Goal: Task Accomplishment & Management: Use online tool/utility

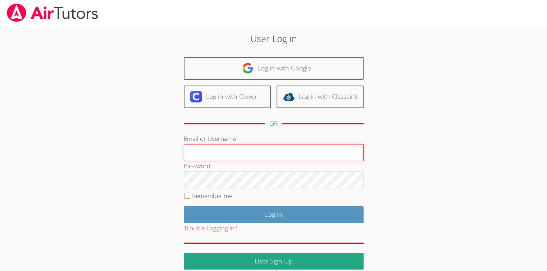
type input "Skonickisarah@gmail.com"
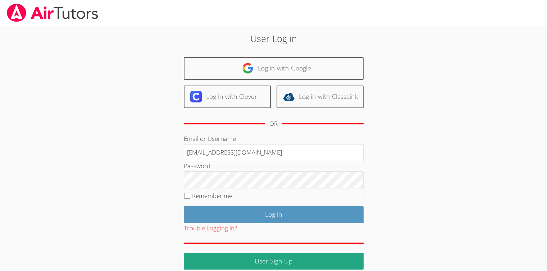
click at [275, 223] on div "Trouble Logging In?" at bounding box center [274, 228] width 180 height 10
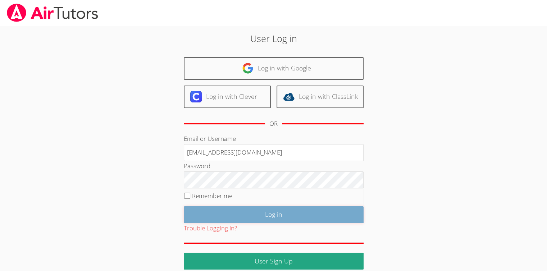
click at [272, 215] on input "Log in" at bounding box center [274, 214] width 180 height 17
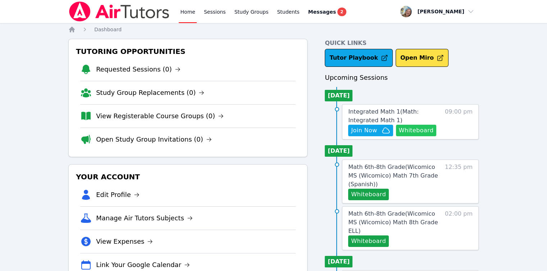
click at [408, 130] on button "Whiteboard" at bounding box center [416, 131] width 41 height 12
click at [365, 132] on span "Join Now" at bounding box center [364, 130] width 26 height 9
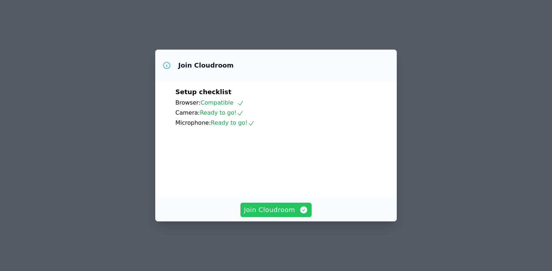
click at [286, 215] on span "Join Cloudroom" at bounding box center [276, 210] width 64 height 10
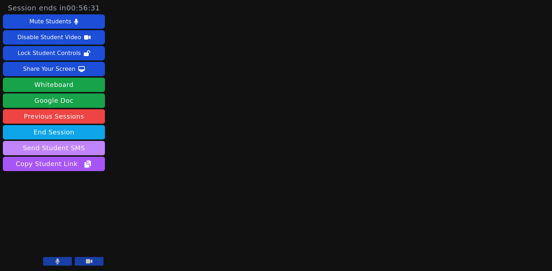
click at [84, 150] on button "Send Student SMS" at bounding box center [54, 148] width 102 height 14
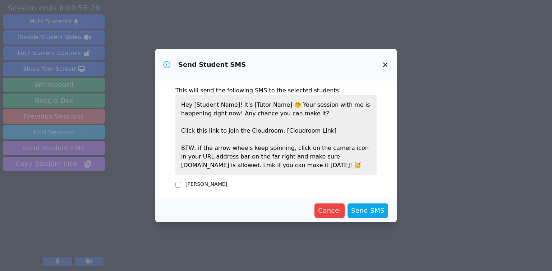
click at [204, 183] on label "[PERSON_NAME]" at bounding box center [207, 184] width 42 height 6
click at [181, 183] on input "[PERSON_NAME]" at bounding box center [178, 185] width 6 height 6
checkbox input "true"
click at [365, 212] on span "Send SMS" at bounding box center [367, 211] width 33 height 10
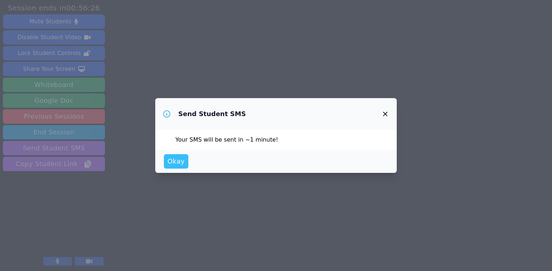
click at [171, 159] on span "Okay" at bounding box center [176, 161] width 17 height 10
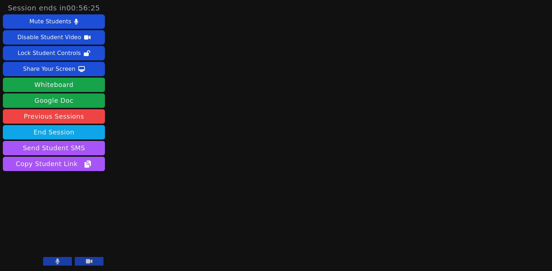
click at [51, 260] on button at bounding box center [57, 261] width 29 height 9
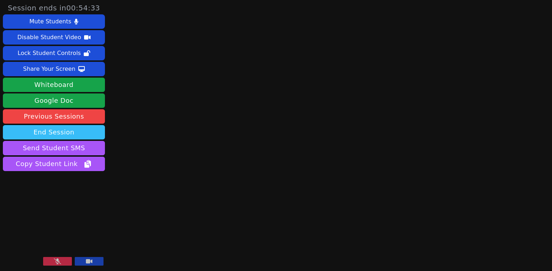
click at [78, 134] on button "End Session" at bounding box center [54, 132] width 102 height 14
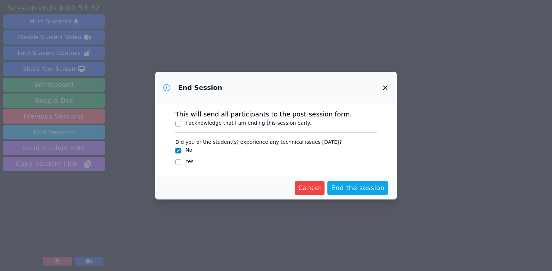
click at [258, 123] on label "I acknowledge that I am ending this session early." at bounding box center [249, 123] width 126 height 6
click at [252, 122] on label "I acknowledge that I am ending this session early." at bounding box center [249, 123] width 126 height 6
click at [181, 122] on input "I acknowledge that I am ending this session early." at bounding box center [178, 124] width 6 height 6
checkbox input "true"
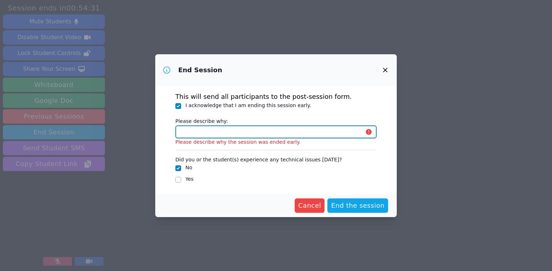
click at [260, 135] on input "Please describe why:" at bounding box center [275, 131] width 201 height 13
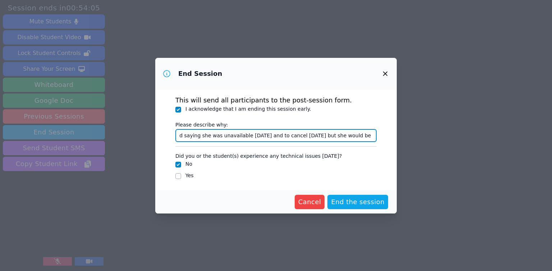
scroll to position [0, 50]
click at [344, 138] on input "student just texted saying she was unavailable today and to cancel today but sh…" at bounding box center [275, 135] width 201 height 13
type input "student just texted saying she was unavailable today and to cancel today but sh…"
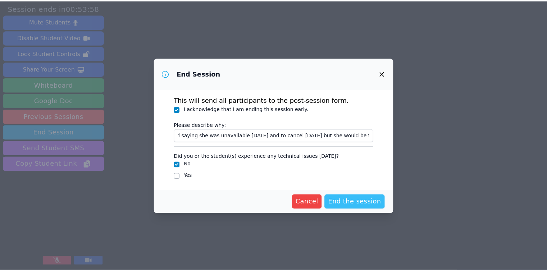
scroll to position [0, 0]
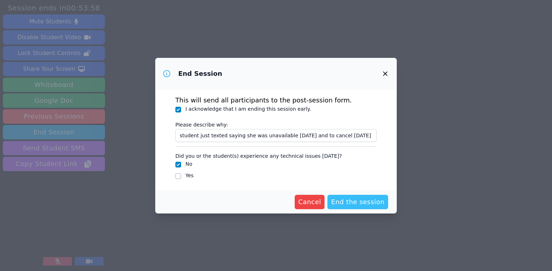
click at [359, 202] on span "End the session" at bounding box center [358, 202] width 54 height 10
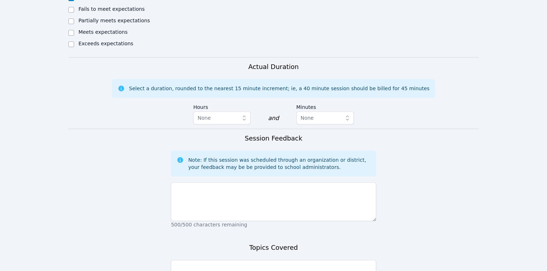
scroll to position [360, 0]
click at [203, 114] on span "None" at bounding box center [203, 117] width 13 height 6
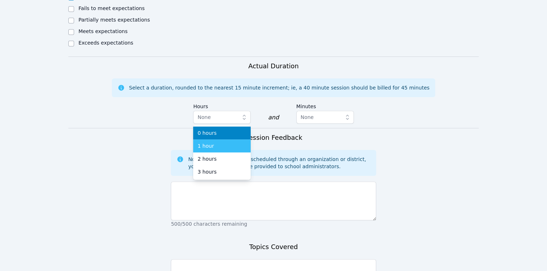
click at [209, 142] on span "1 hour" at bounding box center [205, 145] width 16 height 7
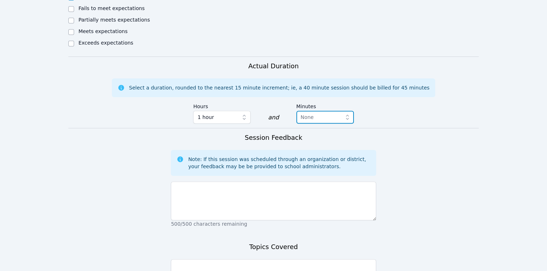
click at [332, 113] on span "None" at bounding box center [320, 117] width 39 height 9
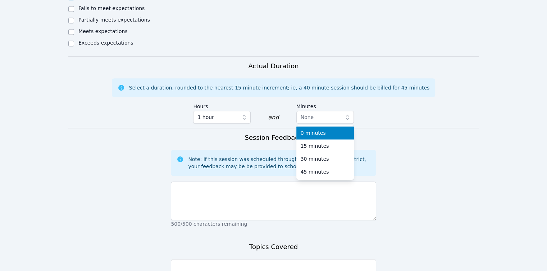
click at [332, 129] on div "0 minutes" at bounding box center [325, 132] width 49 height 7
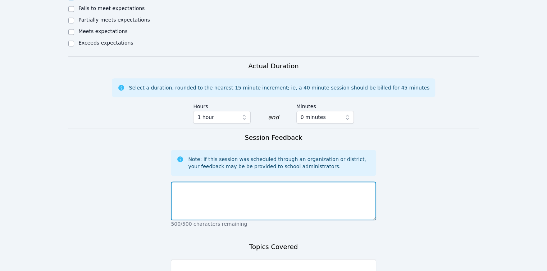
click at [278, 197] on textarea at bounding box center [273, 201] width 205 height 39
paste textarea "student just texted saying she was unavailable today and to cancel today but sh…"
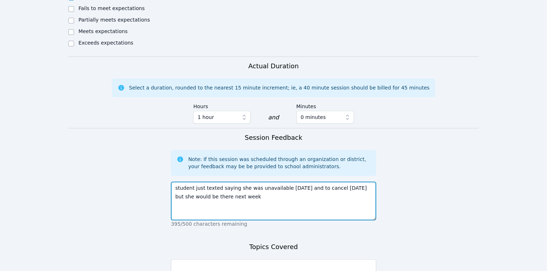
drag, startPoint x: 193, startPoint y: 180, endPoint x: 146, endPoint y: 183, distance: 47.2
click at [151, 184] on form "Student Participation Do not enter a participation level for ABSENT students Vi…" at bounding box center [273, 74] width 410 height 542
click at [188, 182] on textarea "student just texted saying she was unavailable today and to cancel today but sh…" at bounding box center [273, 201] width 205 height 39
drag, startPoint x: 176, startPoint y: 181, endPoint x: 170, endPoint y: 183, distance: 6.6
click at [170, 183] on form "Student Participation Do not enter a participation level for ABSENT students Vi…" at bounding box center [273, 74] width 410 height 542
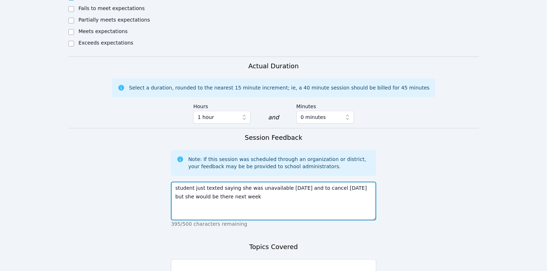
click at [193, 182] on textarea "student just texted saying she was unavailable today and to cancel today but sh…" at bounding box center [273, 201] width 205 height 39
drag, startPoint x: 193, startPoint y: 181, endPoint x: 176, endPoint y: 182, distance: 16.9
click at [176, 182] on textarea "student just texted saying she was unavailable today and to cancel today but sh…" at bounding box center [273, 201] width 205 height 39
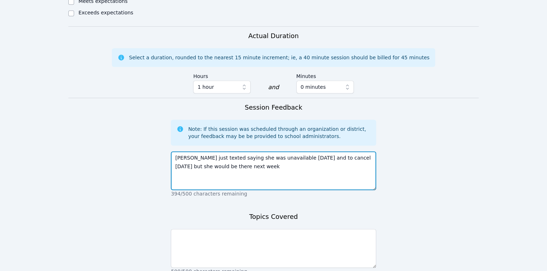
scroll to position [444, 0]
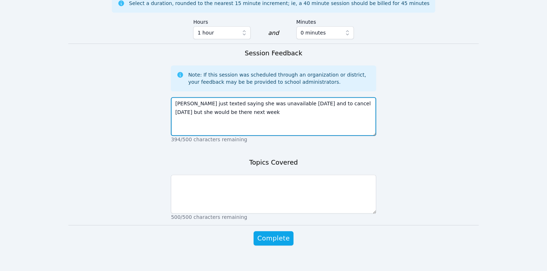
type textarea "Vivianne just texted saying she was unavailable today and to cancel today but s…"
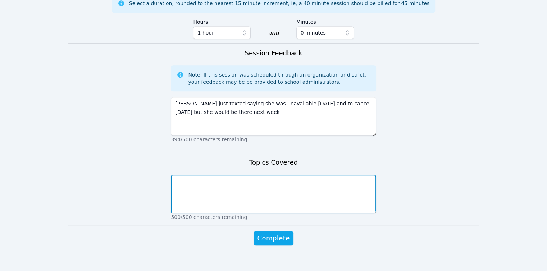
click at [229, 182] on textarea at bounding box center [273, 194] width 205 height 39
type textarea "none"
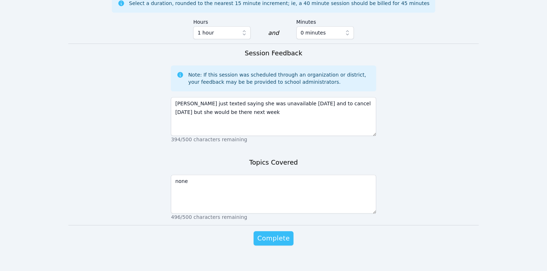
click at [285, 233] on span "Complete" at bounding box center [273, 238] width 32 height 10
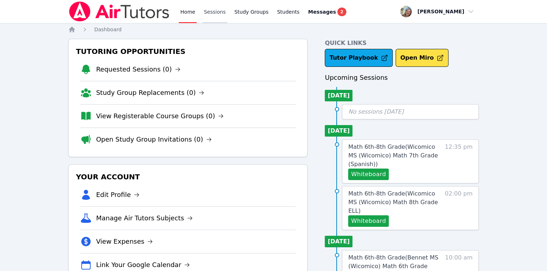
click at [209, 15] on link "Sessions" at bounding box center [214, 11] width 25 height 23
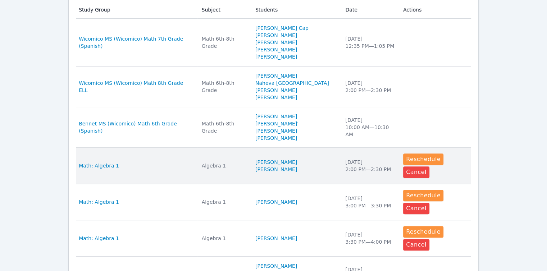
scroll to position [419, 0]
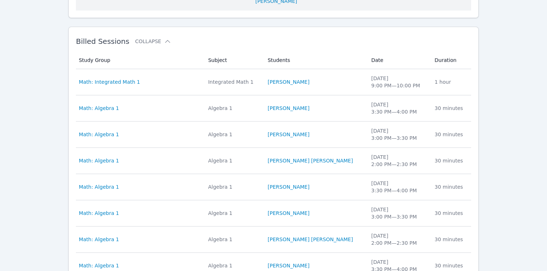
scroll to position [671, 0]
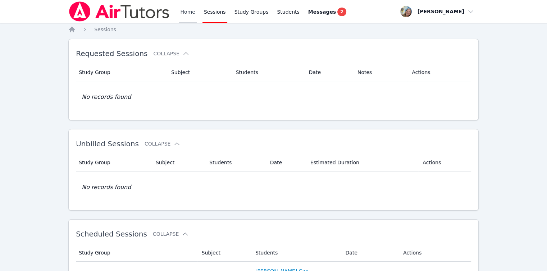
click at [188, 8] on link "Home" at bounding box center [188, 11] width 18 height 23
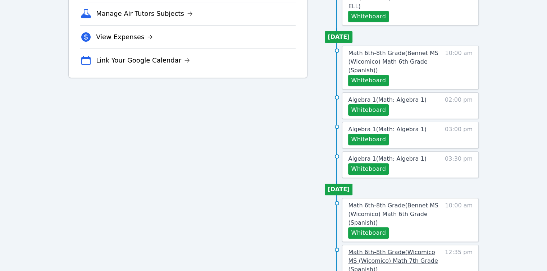
scroll to position [79, 0]
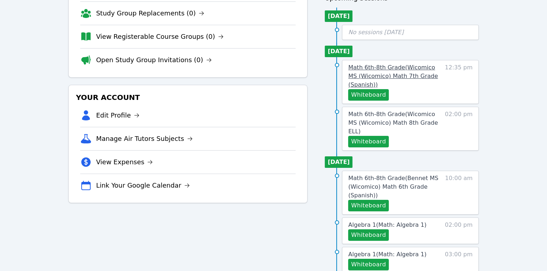
click at [367, 69] on span "Math 6th-8th Grade ( Wicomico MS (Wicomico) Math 7th Grade (Spanish) )" at bounding box center [393, 76] width 90 height 24
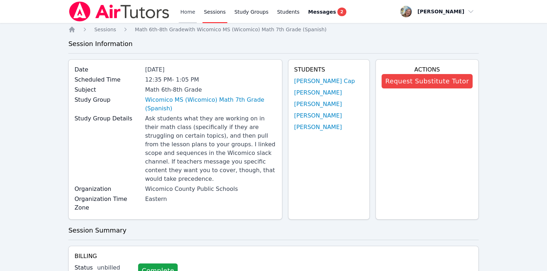
click at [190, 14] on link "Home" at bounding box center [188, 11] width 18 height 23
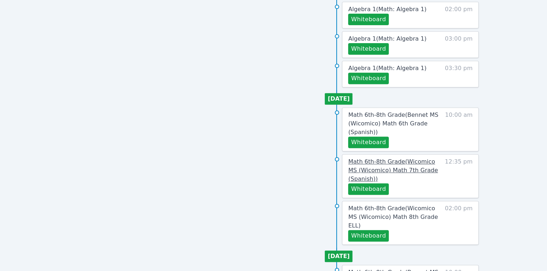
scroll to position [331, 0]
